Goal: Check status: Check status

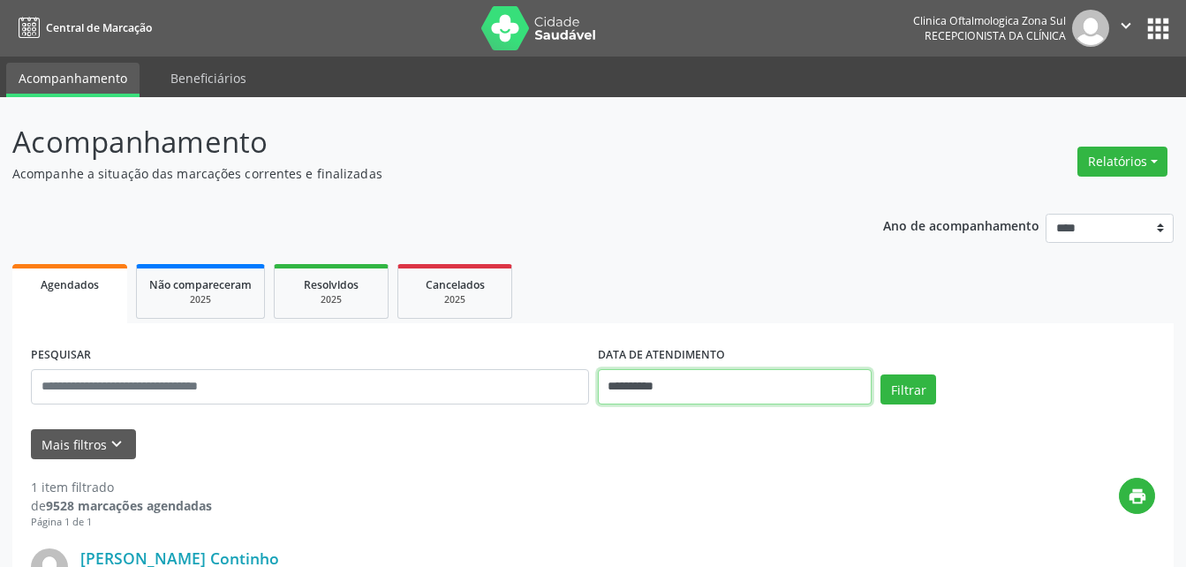
click at [671, 383] on input "**********" at bounding box center [735, 386] width 275 height 35
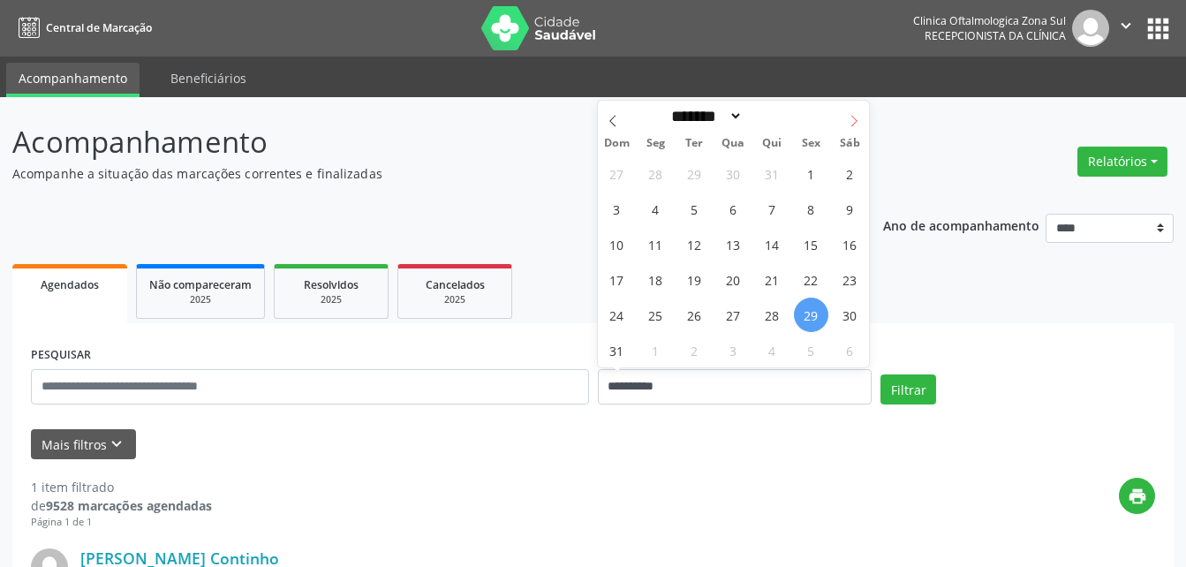
click at [852, 123] on icon at bounding box center [854, 121] width 12 height 12
select select "*"
click at [772, 177] on span "4" at bounding box center [772, 173] width 34 height 34
type input "**********"
click at [772, 177] on span "4" at bounding box center [772, 173] width 34 height 34
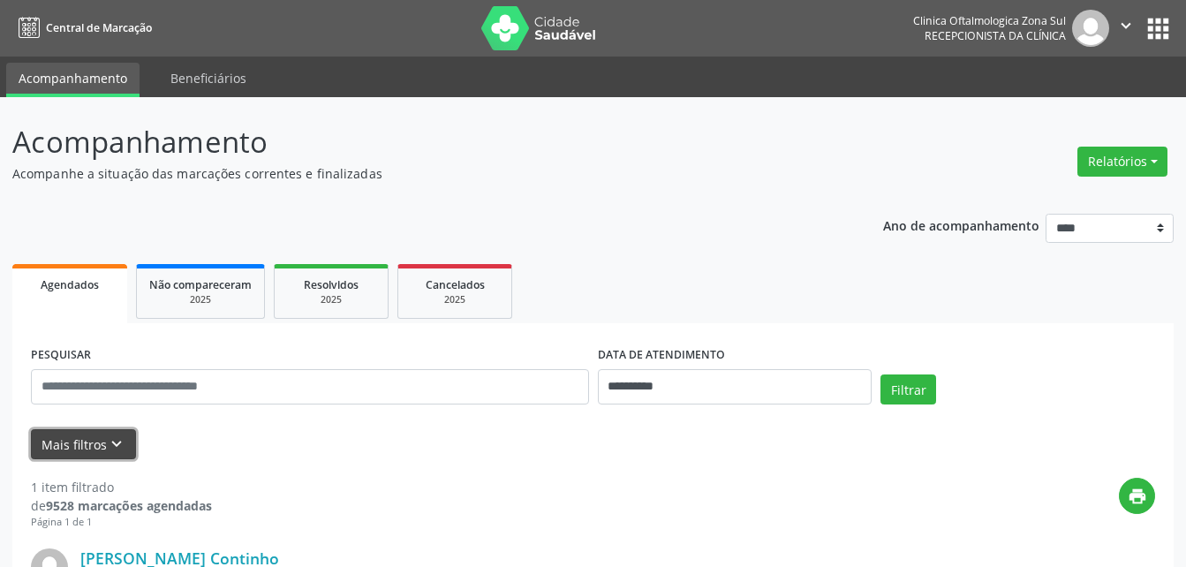
click at [107, 442] on icon "keyboard_arrow_down" at bounding box center [116, 443] width 19 height 19
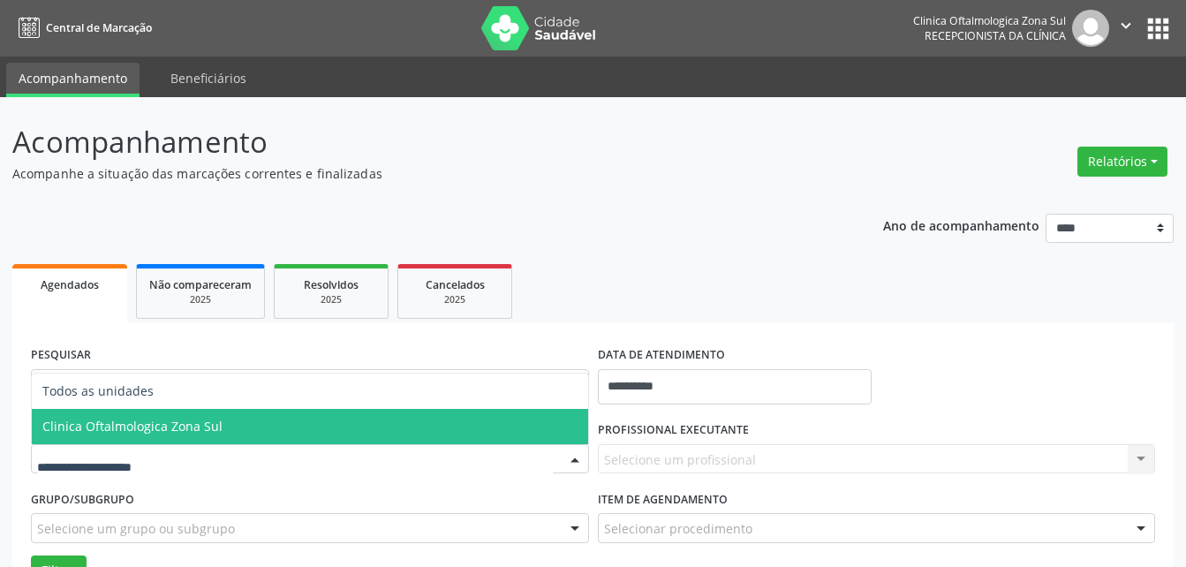
click at [158, 419] on span "Clinica Oftalmologica Zona Sul" at bounding box center [132, 426] width 180 height 17
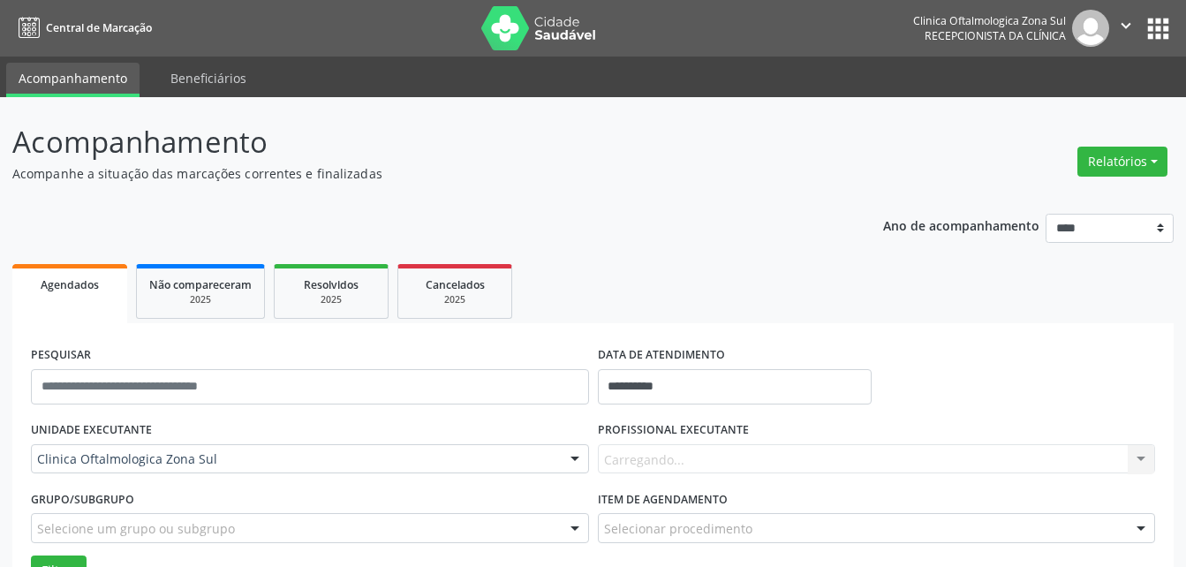
click at [629, 457] on div "Carregando... Nenhum resultado encontrado para: " " Não há nenhuma opção para s…" at bounding box center [877, 459] width 558 height 30
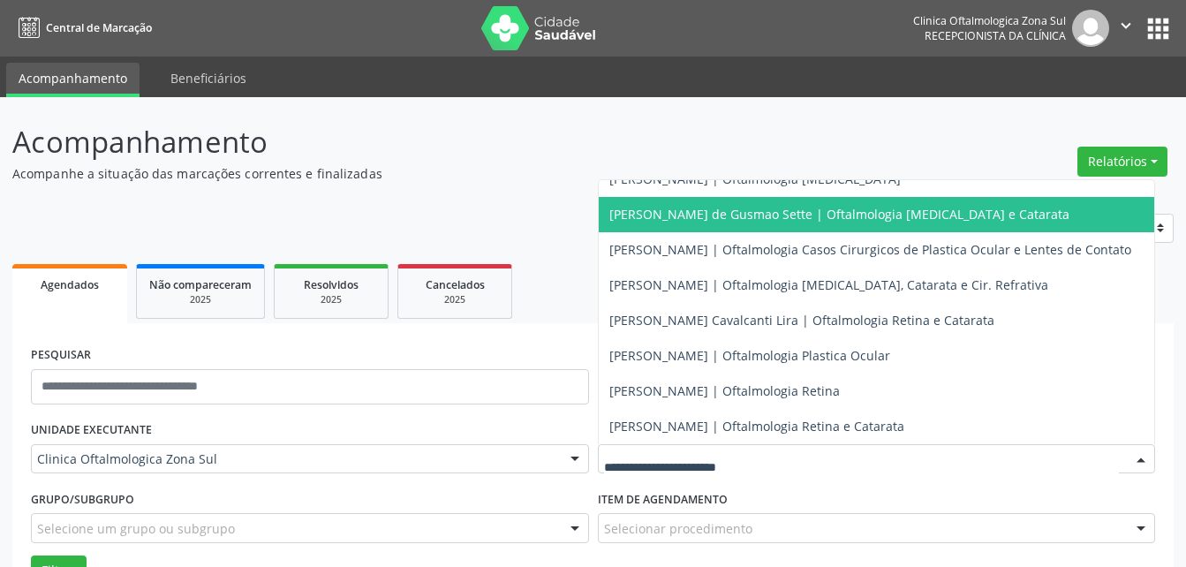
scroll to position [173, 0]
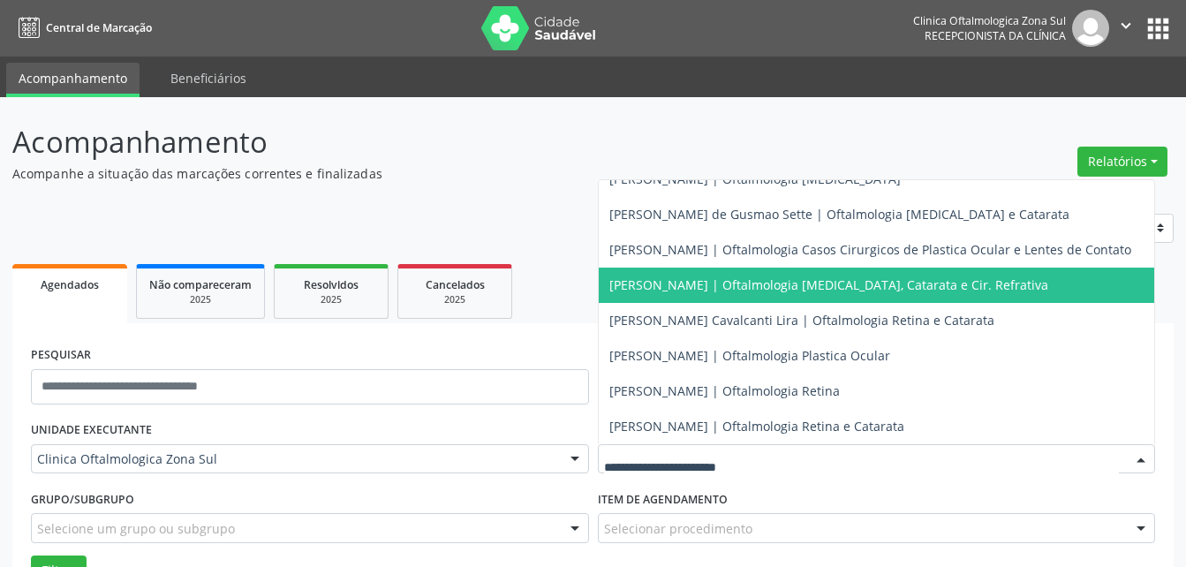
click at [661, 276] on span "[PERSON_NAME] | Oftalmologia [MEDICAL_DATA], Catarata e Cir. Refrativa" at bounding box center [828, 284] width 439 height 17
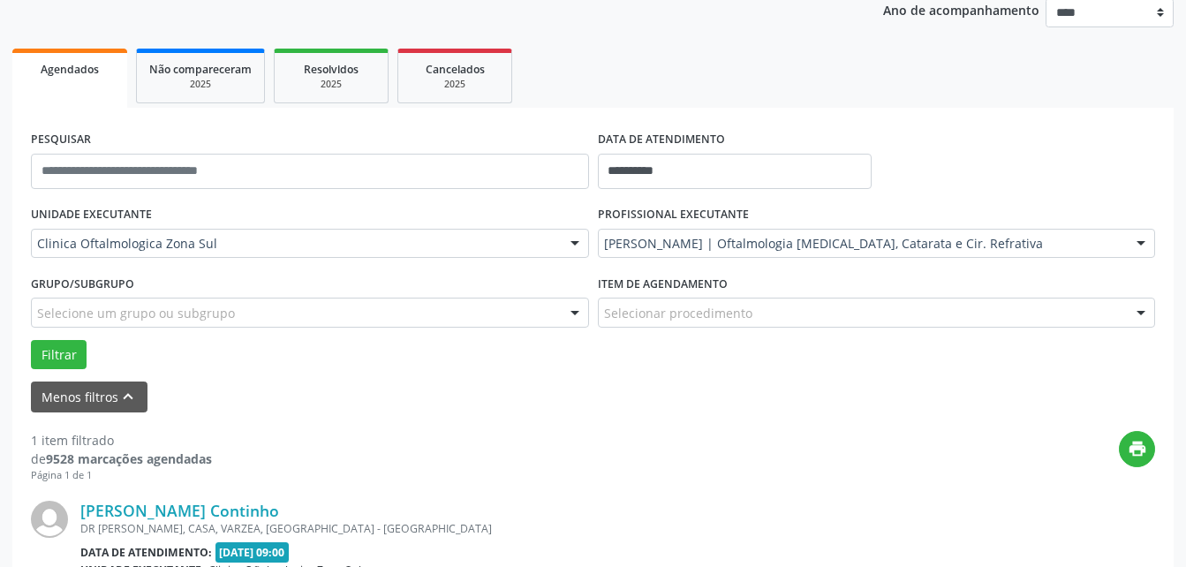
scroll to position [265, 0]
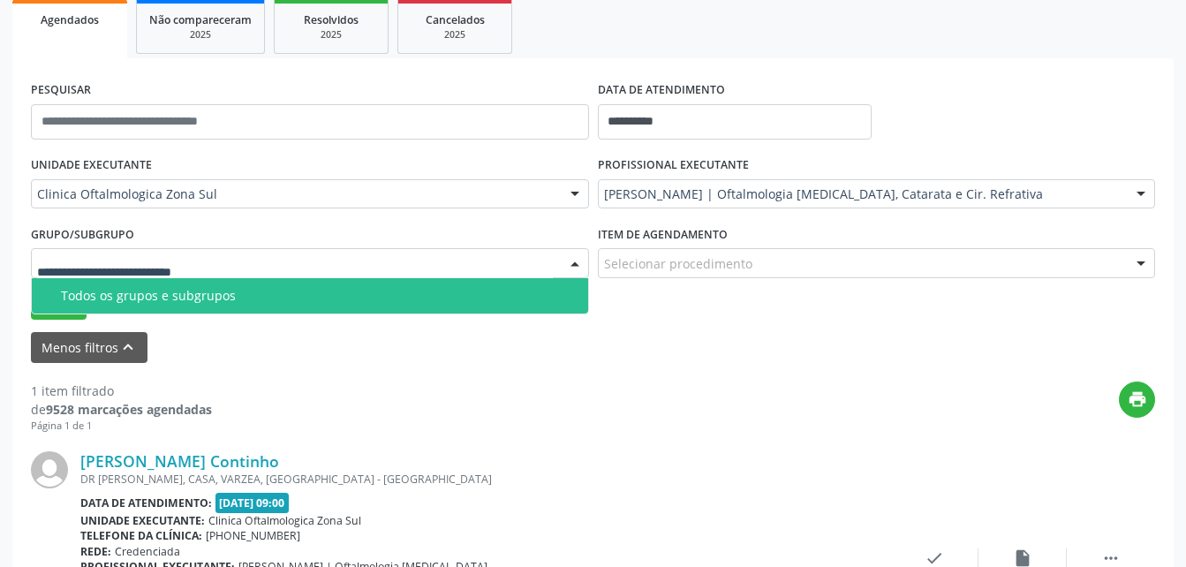
click at [152, 298] on div "Todos os grupos e subgrupos" at bounding box center [319, 296] width 517 height 14
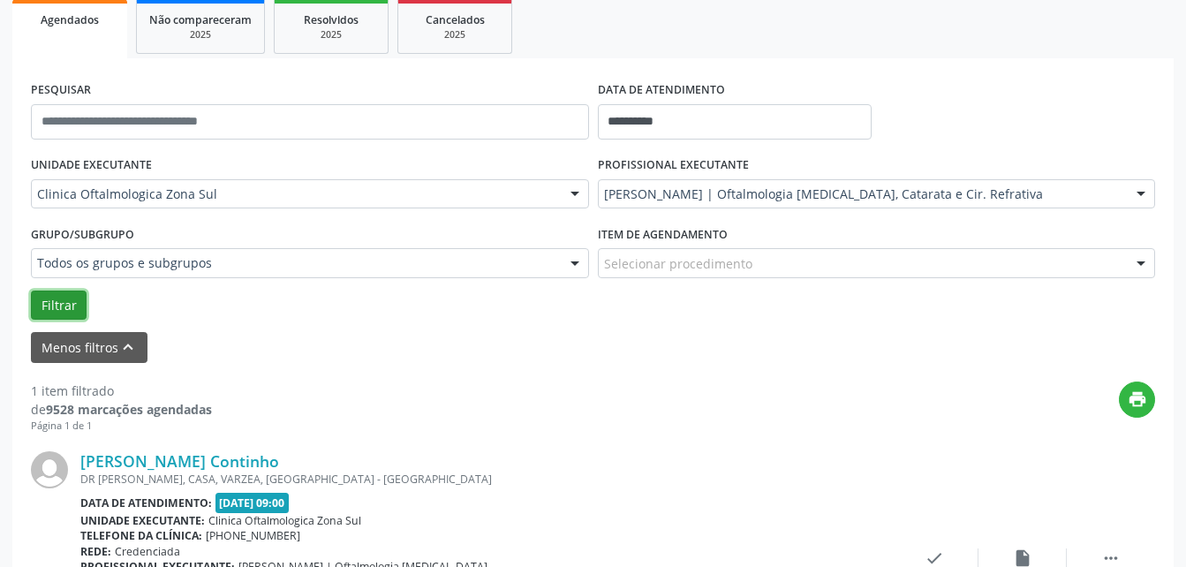
click at [60, 309] on button "Filtrar" at bounding box center [59, 306] width 56 height 30
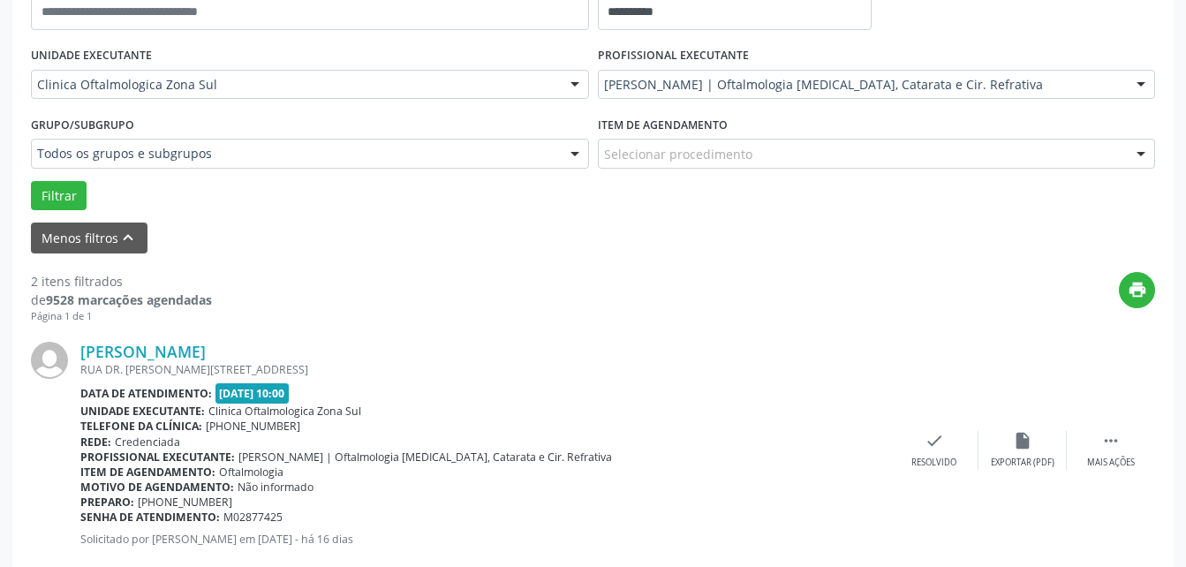
scroll to position [317, 0]
